Goal: Information Seeking & Learning: Learn about a topic

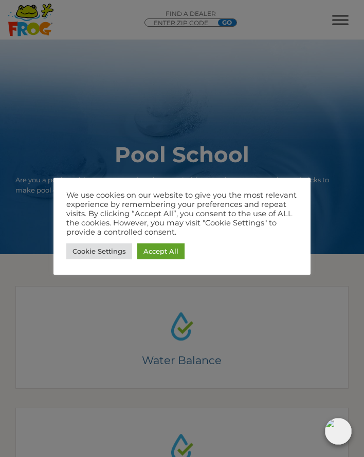
click at [153, 251] on link "Accept All" at bounding box center [160, 252] width 47 height 16
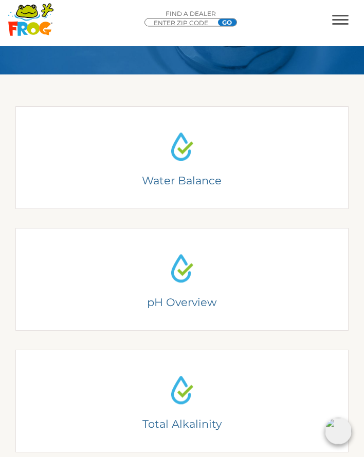
scroll to position [178, 0]
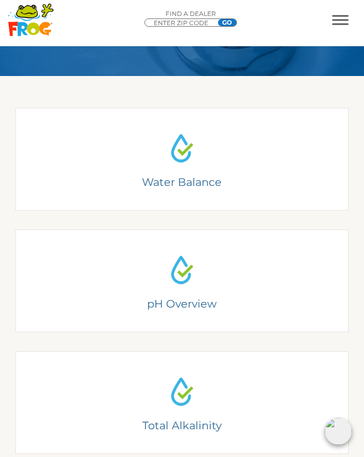
click at [183, 156] on div "Understanding Water Balance There are two basic elements to pool chemistry: wat…" at bounding box center [181, 159] width 299 height 43
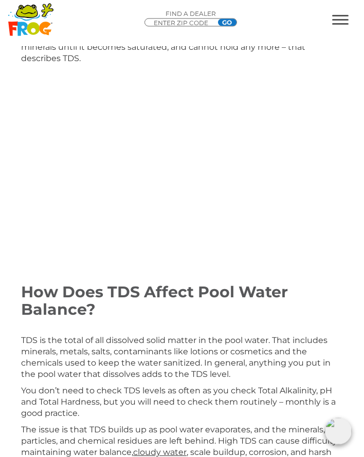
scroll to position [1243, 0]
click at [346, 18] on span "MENU" at bounding box center [340, 20] width 16 height 10
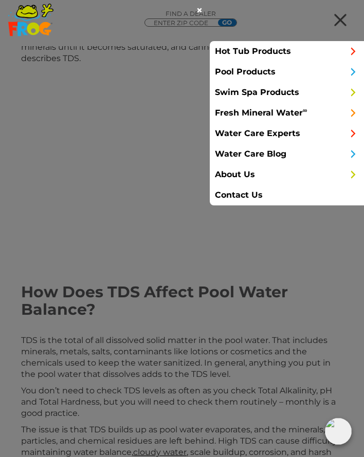
click at [276, 70] on link "Pool Products" at bounding box center [287, 72] width 154 height 21
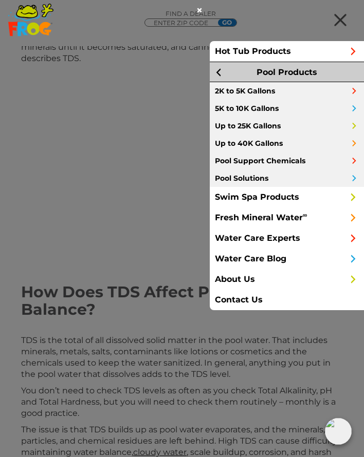
click at [227, 125] on link "Up to 25K Gallons" at bounding box center [287, 125] width 154 height 17
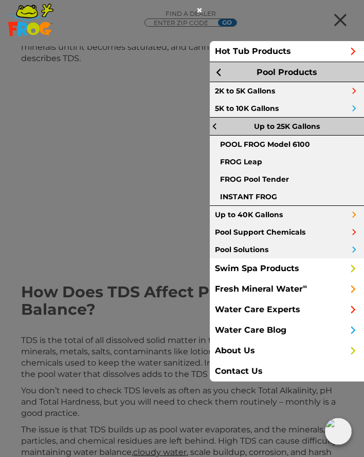
click at [213, 145] on link "POOL FROG Model 6100" at bounding box center [287, 144] width 154 height 17
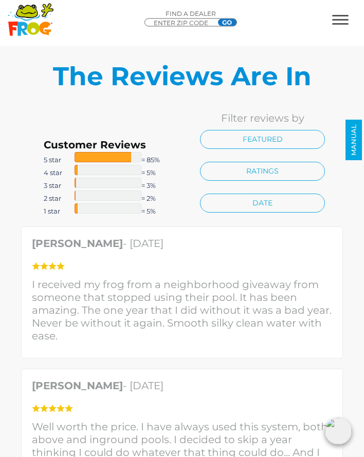
scroll to position [3330, 0]
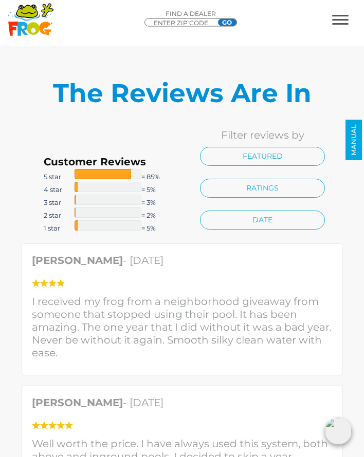
click at [347, 16] on span "MENU" at bounding box center [340, 16] width 16 height 2
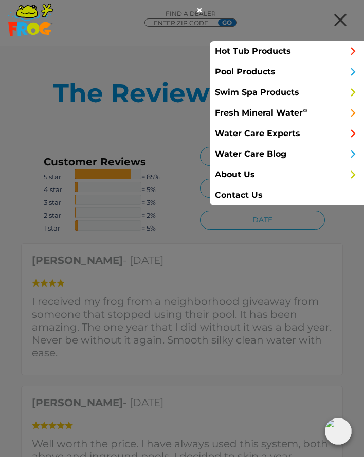
click at [280, 77] on link "Pool Products" at bounding box center [287, 72] width 154 height 21
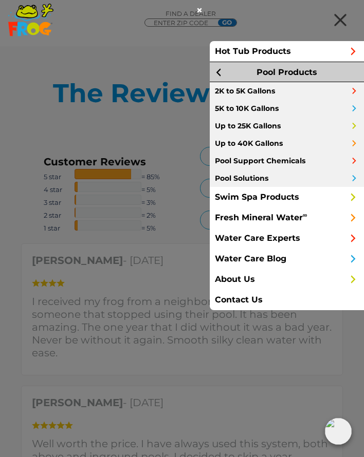
click at [289, 110] on link "5K to 10K Gallons" at bounding box center [287, 108] width 154 height 17
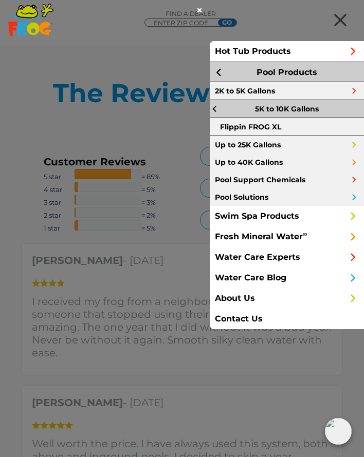
click at [271, 146] on link "Up to 25K Gallons" at bounding box center [287, 144] width 154 height 17
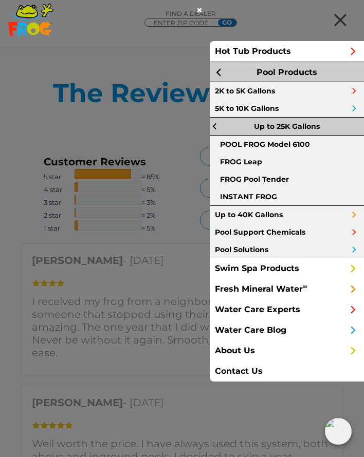
click at [233, 161] on link "FROG Leap" at bounding box center [287, 161] width 154 height 17
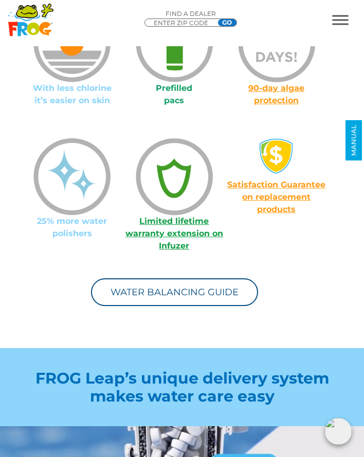
scroll to position [1264, 0]
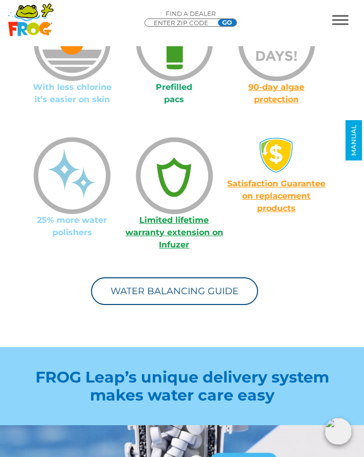
click at [172, 232] on link "Limited lifetime warranty extension on Infuzer" at bounding box center [174, 232] width 98 height 34
click at [162, 224] on link "Limited lifetime warranty extension on Infuzer" at bounding box center [174, 232] width 98 height 34
click at [162, 232] on link "Limited lifetime warranty extension on Infuzer" at bounding box center [174, 232] width 98 height 34
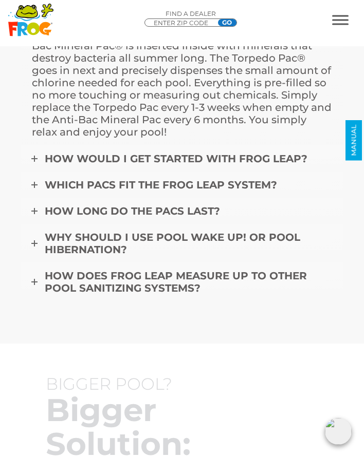
scroll to position [5628, 0]
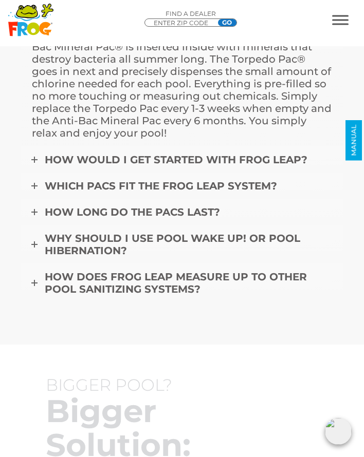
click at [87, 166] on span "How would I get started with FROG Leap?" at bounding box center [176, 160] width 263 height 12
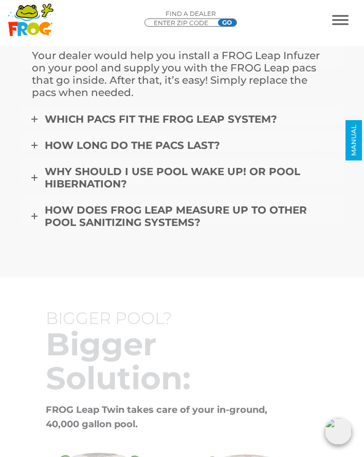
scroll to position [5593, 0]
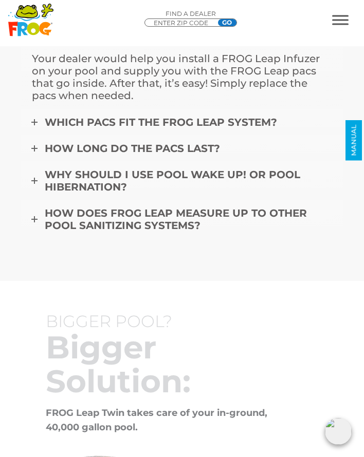
click at [59, 129] on span "Which pacs fit the FROG Leap system?" at bounding box center [161, 122] width 232 height 12
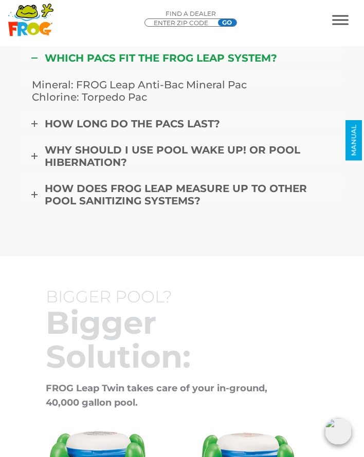
click at [60, 130] on span "How long do the pacs last?" at bounding box center [132, 124] width 175 height 12
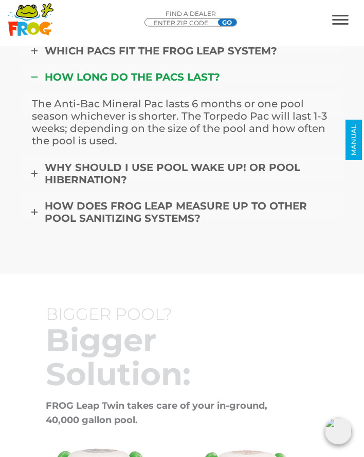
scroll to position [5604, 0]
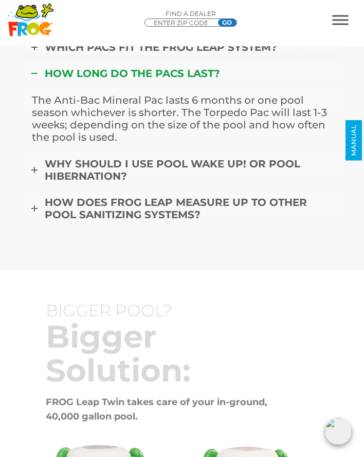
click at [58, 178] on span "Why should I use Pool Wake Up! or Pool Hibernation?" at bounding box center [172, 170] width 255 height 25
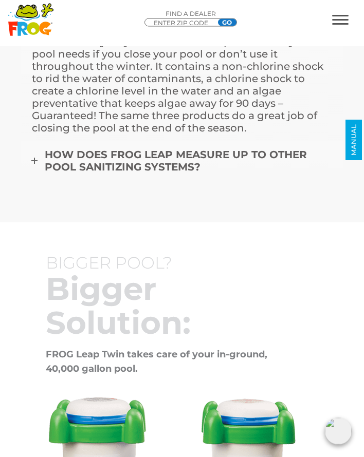
scroll to position [5702, 0]
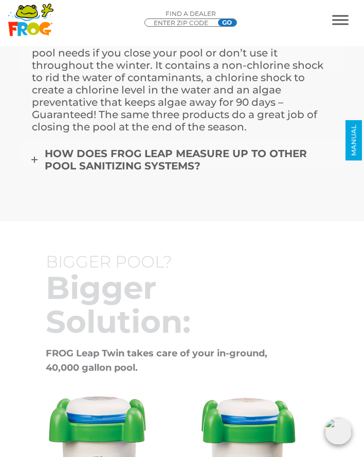
click at [58, 172] on span "How does FROG Leap measure up to other pool sanitizing systems?" at bounding box center [176, 160] width 262 height 25
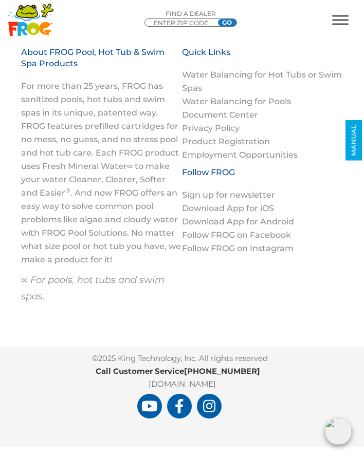
scroll to position [6807, 0]
